Goal: Navigation & Orientation: Find specific page/section

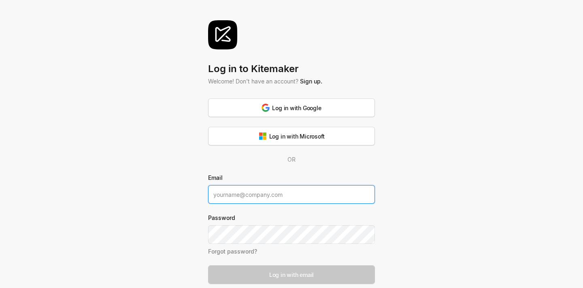
type input "[PERSON_NAME][EMAIL_ADDRESS][PERSON_NAME][DOMAIN_NAME]"
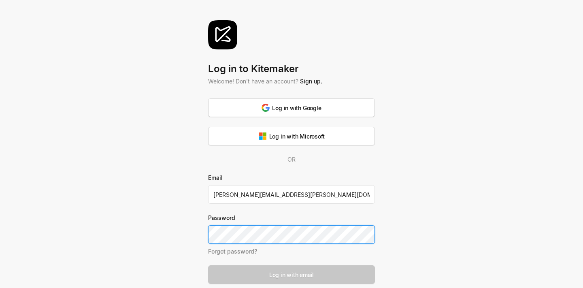
click at [291, 274] on button "Log in with email" at bounding box center [291, 274] width 167 height 19
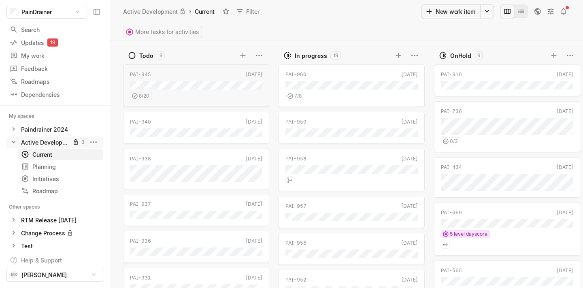
click at [13, 143] on icon at bounding box center [14, 142] width 4 height 2
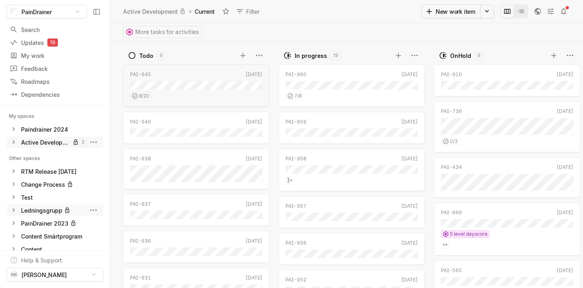
click at [35, 210] on div "Ledningsgrupp" at bounding box center [41, 210] width 41 height 9
